Goal: Information Seeking & Learning: Learn about a topic

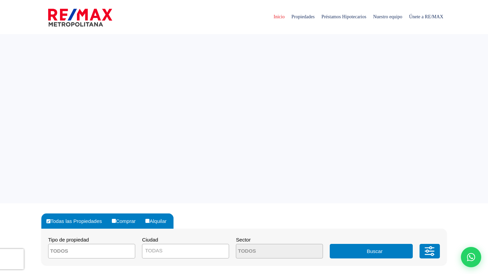
select select
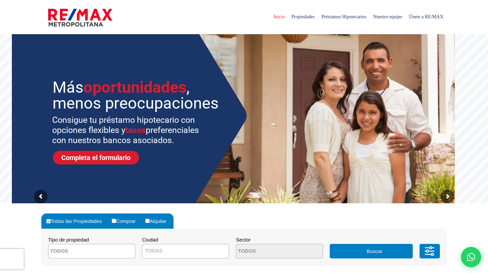
click at [149, 222] on input "Alquilar" at bounding box center [147, 221] width 4 height 4
radio input "true"
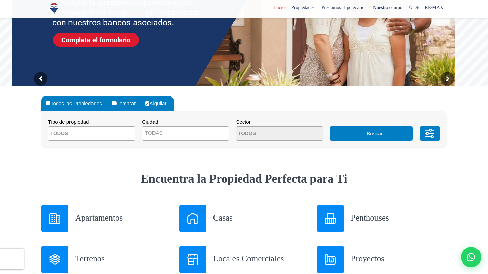
scroll to position [134, 0]
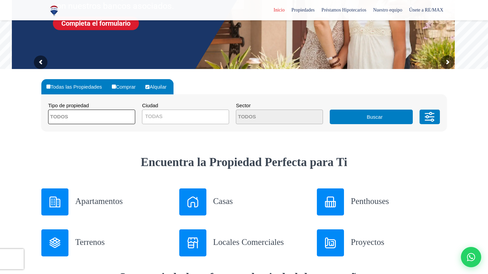
click at [118, 121] on span at bounding box center [91, 117] width 87 height 15
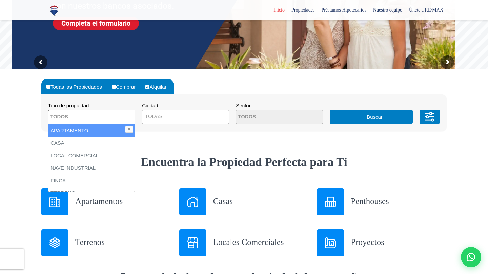
click at [98, 133] on li "APARTAMENTO" at bounding box center [91, 130] width 86 height 13
select select "apartment"
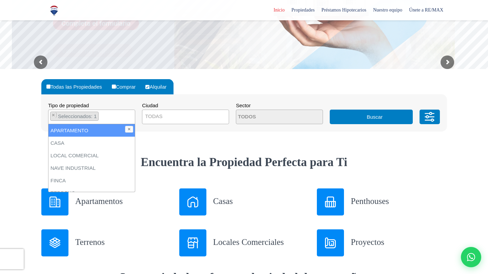
scroll to position [0, 0]
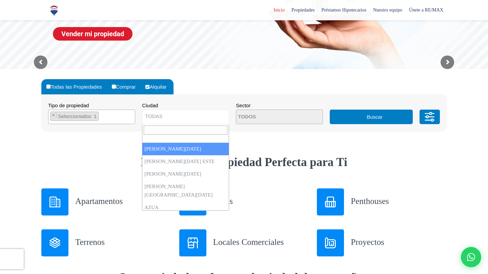
click at [182, 117] on span "TODAS" at bounding box center [185, 116] width 86 height 9
select select "1"
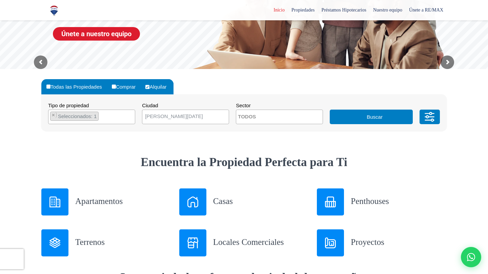
click at [368, 118] on button "Buscar" at bounding box center [370, 117] width 83 height 15
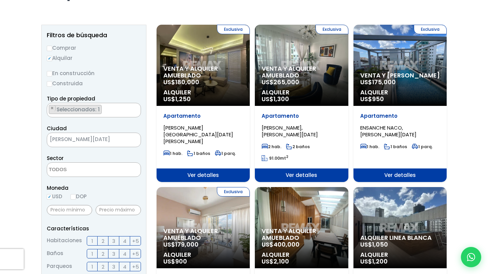
scroll to position [88, 0]
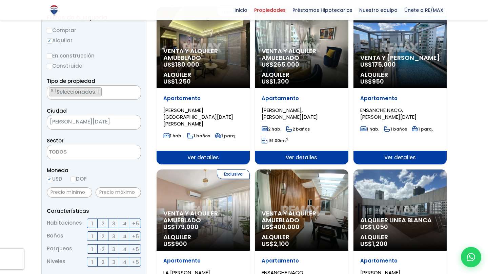
click at [74, 180] on input "DOP" at bounding box center [72, 179] width 5 height 5
radio input "true"
click at [103, 226] on span "2" at bounding box center [103, 223] width 3 height 8
click at [0, 0] on input "2" at bounding box center [0, 0] width 0 height 0
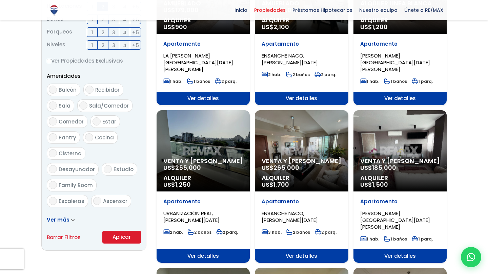
scroll to position [305, 0]
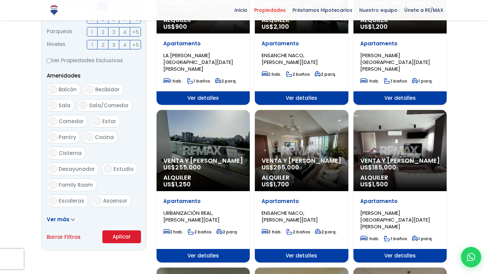
click at [118, 238] on button "Aplicar" at bounding box center [121, 237] width 39 height 13
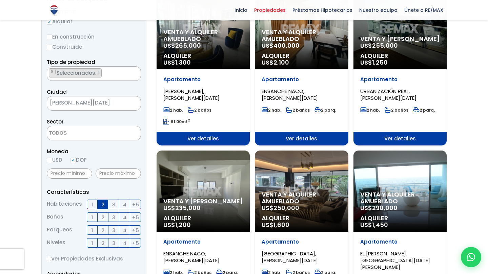
scroll to position [107, 0]
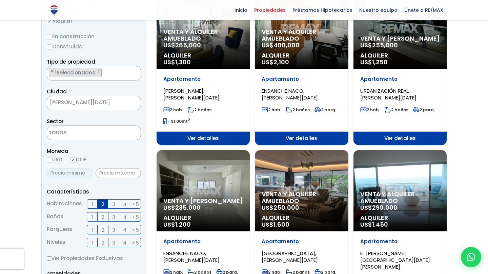
click at [68, 174] on input "text" at bounding box center [69, 173] width 45 height 10
type input "15,000"
click at [113, 169] on input "text" at bounding box center [117, 173] width 45 height 10
type input "40,000"
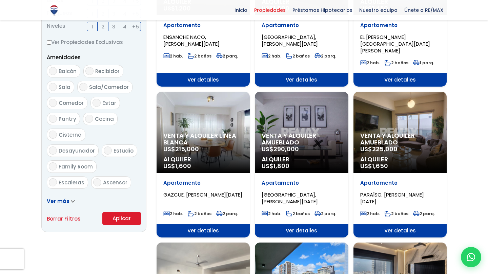
scroll to position [375, 0]
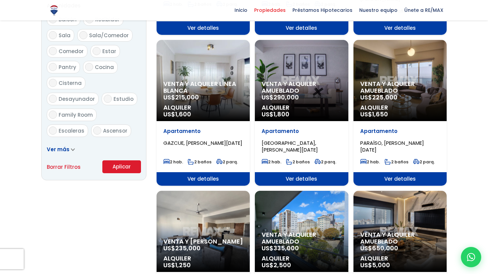
click at [118, 170] on button "Aplicar" at bounding box center [121, 167] width 39 height 13
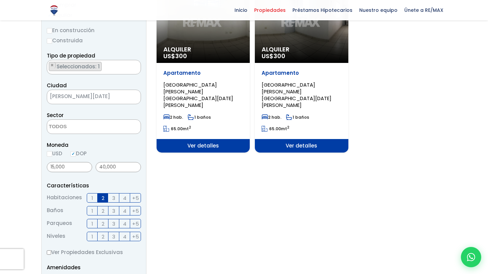
scroll to position [111, 0]
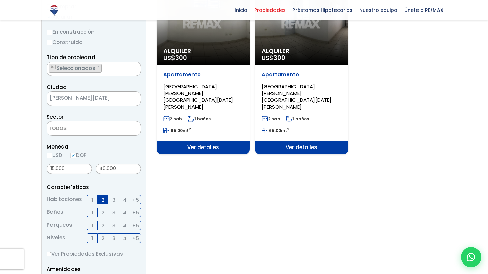
click at [216, 56] on p "Alquiler US$ 300" at bounding box center [203, 55] width 80 height 14
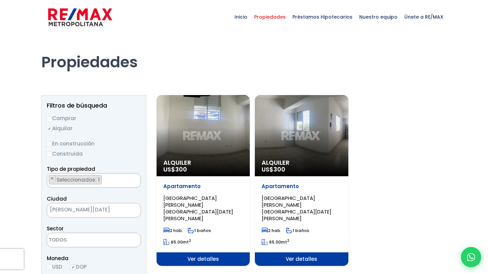
click at [55, 119] on label "Comprar" at bounding box center [94, 118] width 94 height 8
click at [52, 119] on input "Comprar" at bounding box center [49, 118] width 5 height 5
radio input "true"
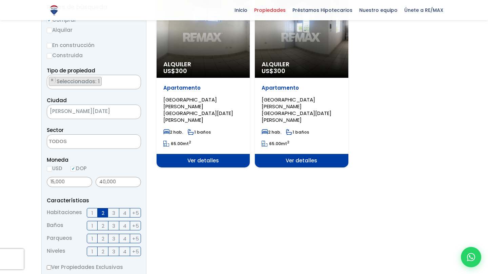
scroll to position [116, 0]
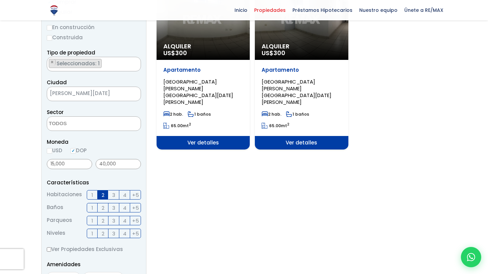
click at [112, 193] on label "3" at bounding box center [113, 194] width 11 height 9
click at [0, 0] on input "3" at bounding box center [0, 0] width 0 height 0
click at [74, 151] on input "DOP" at bounding box center [72, 150] width 5 height 5
click at [50, 150] on input "USD" at bounding box center [49, 150] width 5 height 5
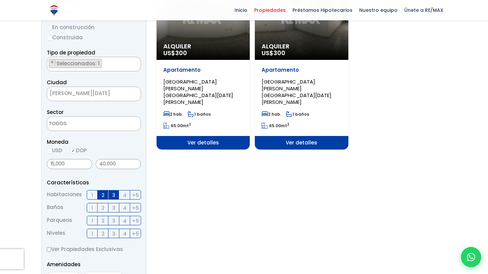
radio input "true"
click at [76, 152] on input "DOP" at bounding box center [72, 150] width 5 height 5
radio input "true"
click at [115, 95] on span "[PERSON_NAME][DATE]" at bounding box center [85, 93] width 77 height 9
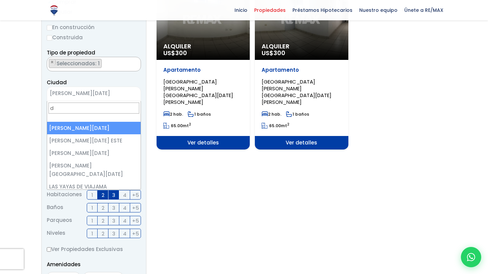
type input "d"
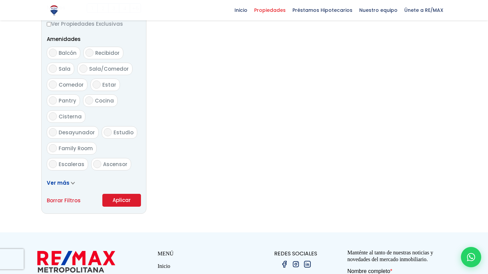
scroll to position [341, 0]
click at [123, 204] on button "Aplicar" at bounding box center [121, 200] width 39 height 13
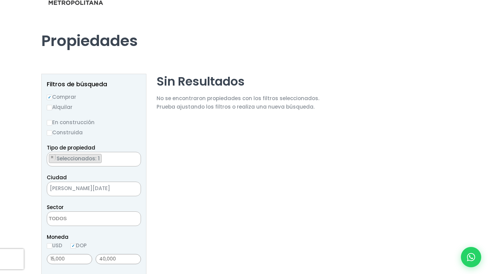
scroll to position [22, 0]
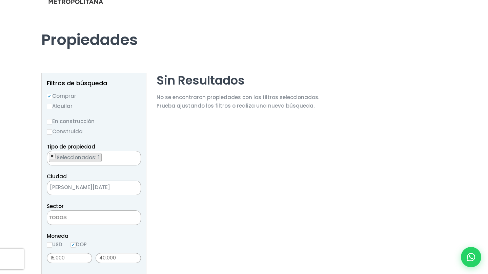
click at [53, 157] on span "×" at bounding box center [51, 156] width 3 height 6
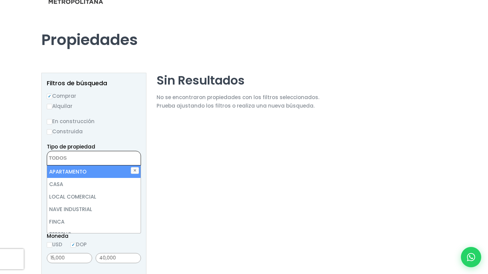
click at [73, 174] on li "APARTAMENTO" at bounding box center [93, 172] width 93 height 13
select select "apartment"
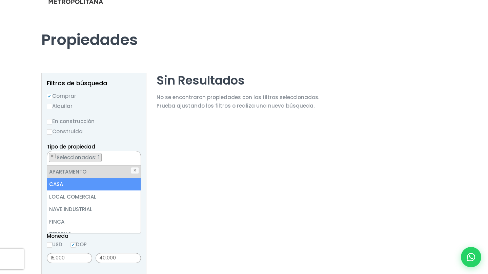
click at [62, 186] on li "CASA" at bounding box center [93, 184] width 93 height 13
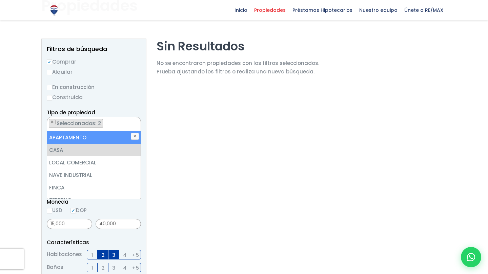
scroll to position [57, 0]
click at [162, 117] on section "Sin Resultados No se encontraron propiedades con los filtros seleccionados. Pru…" at bounding box center [237, 268] width 163 height 461
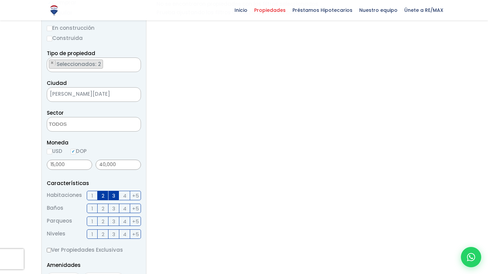
scroll to position [117, 0]
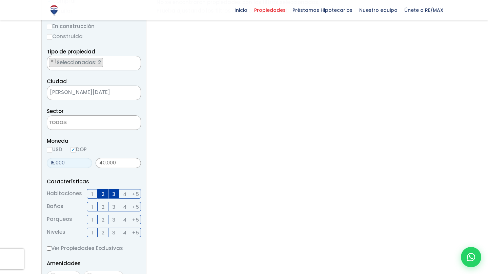
click at [66, 164] on input "15,000" at bounding box center [69, 163] width 45 height 10
type input "1"
type input "0"
drag, startPoint x: 116, startPoint y: 162, endPoint x: 89, endPoint y: 158, distance: 27.9
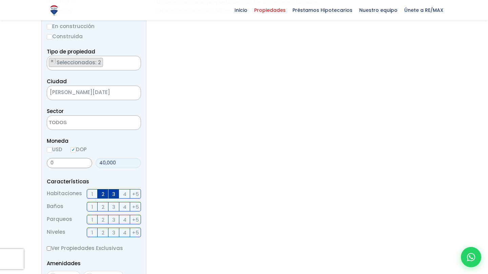
click at [89, 158] on div "0 40,000" at bounding box center [94, 162] width 94 height 15
type input "0"
click at [105, 148] on div "Moneda USD DOP" at bounding box center [94, 146] width 94 height 19
click at [104, 193] on label "2" at bounding box center [103, 193] width 11 height 9
click at [0, 0] on input "2" at bounding box center [0, 0] width 0 height 0
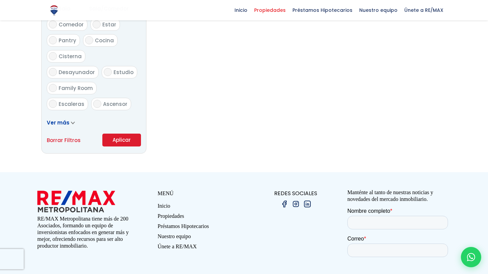
scroll to position [418, 0]
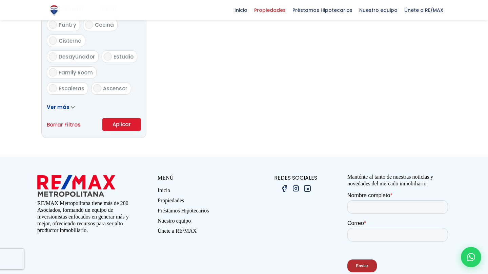
click at [132, 126] on button "Aplicar" at bounding box center [121, 124] width 39 height 13
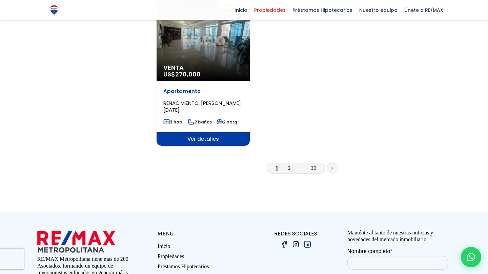
scroll to position [880, 0]
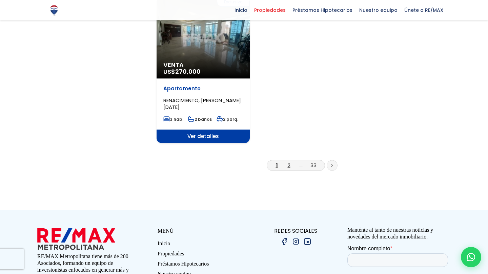
click at [288, 162] on link "2" at bounding box center [288, 165] width 3 height 7
